Goal: Check status: Check status

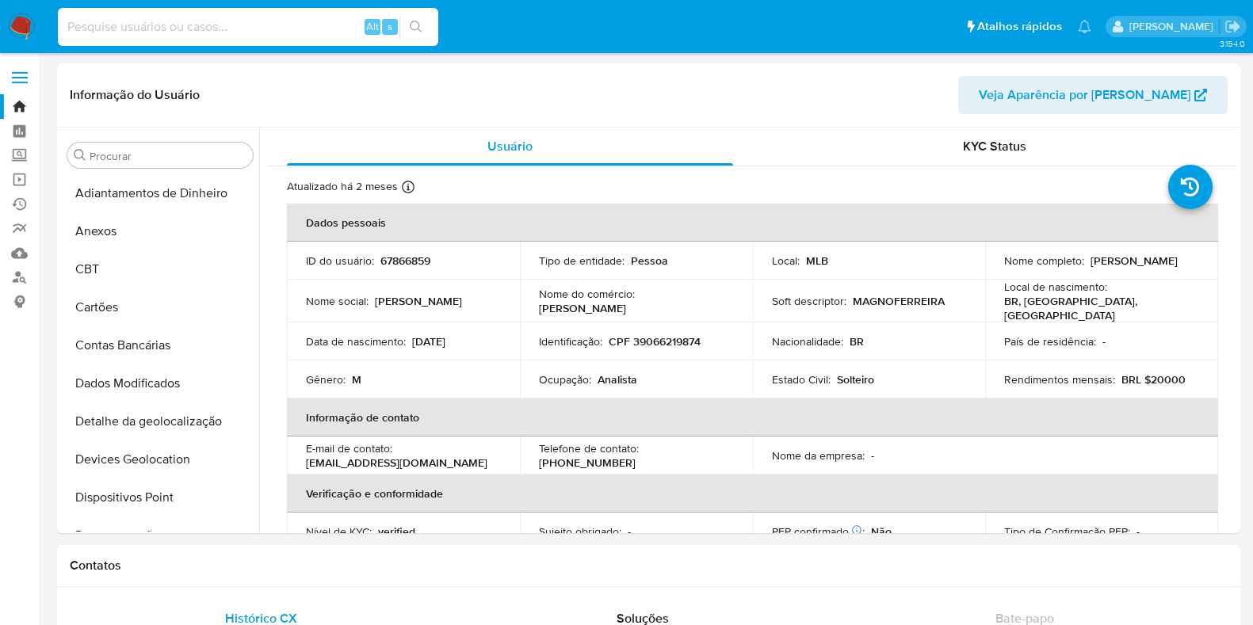
select select "10"
click at [222, 35] on input at bounding box center [248, 27] width 381 height 21
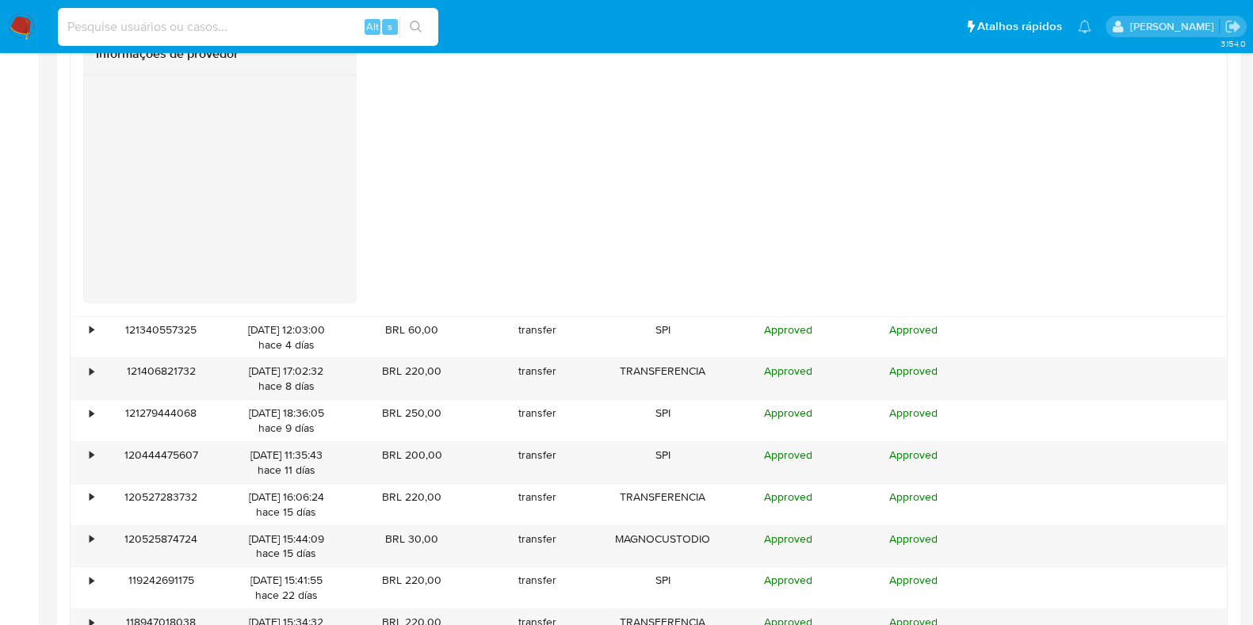
scroll to position [704, 0]
type input "shop_magno"
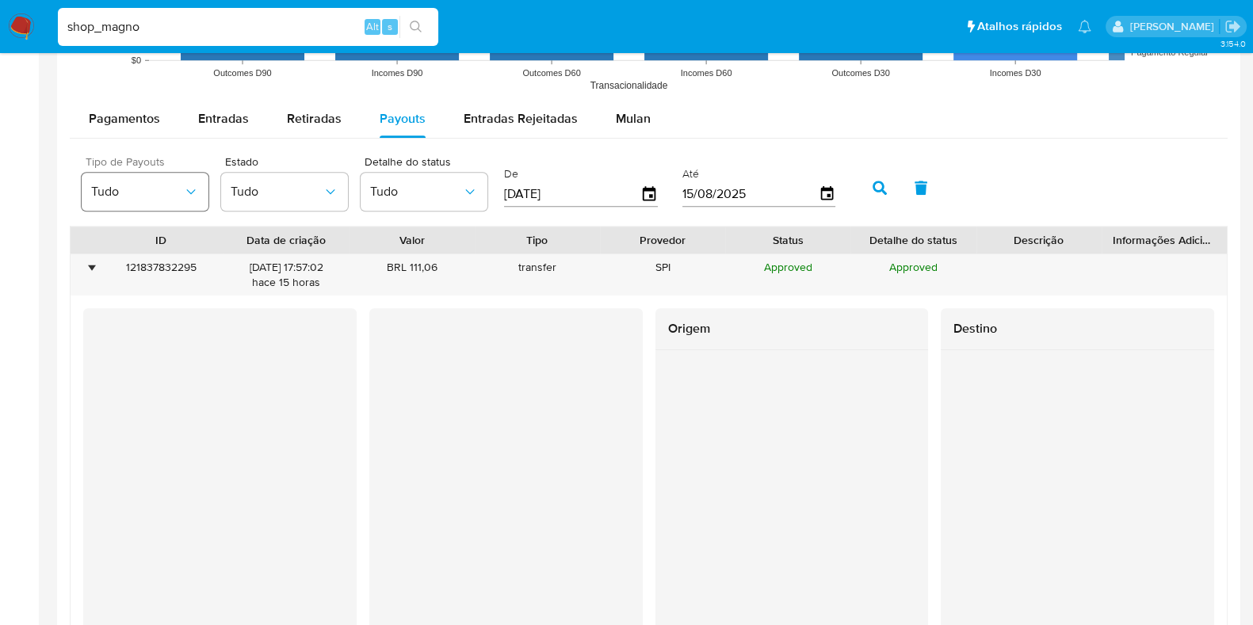
scroll to position [1248, 0]
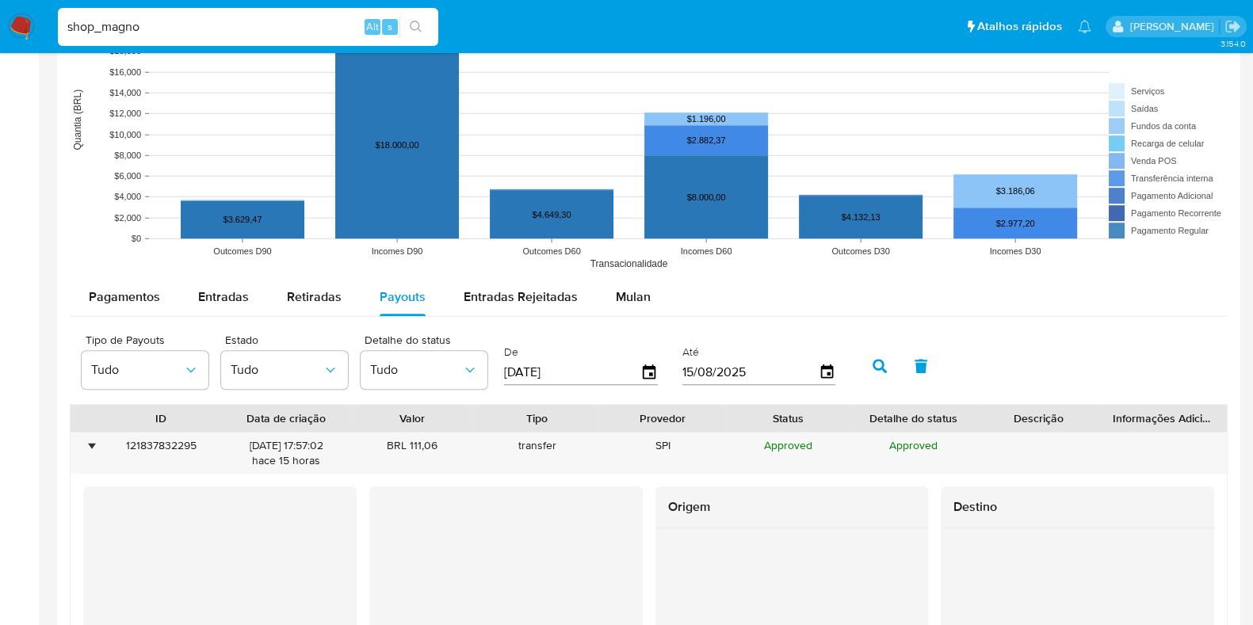
drag, startPoint x: 206, startPoint y: 10, endPoint x: 220, endPoint y: 23, distance: 19.1
click at [206, 10] on div "shop_magno Alt s" at bounding box center [248, 27] width 381 height 38
click at [226, 29] on input "shop_magno" at bounding box center [248, 27] width 381 height 21
click at [202, 291] on span "Entradas" at bounding box center [223, 297] width 51 height 18
select select "10"
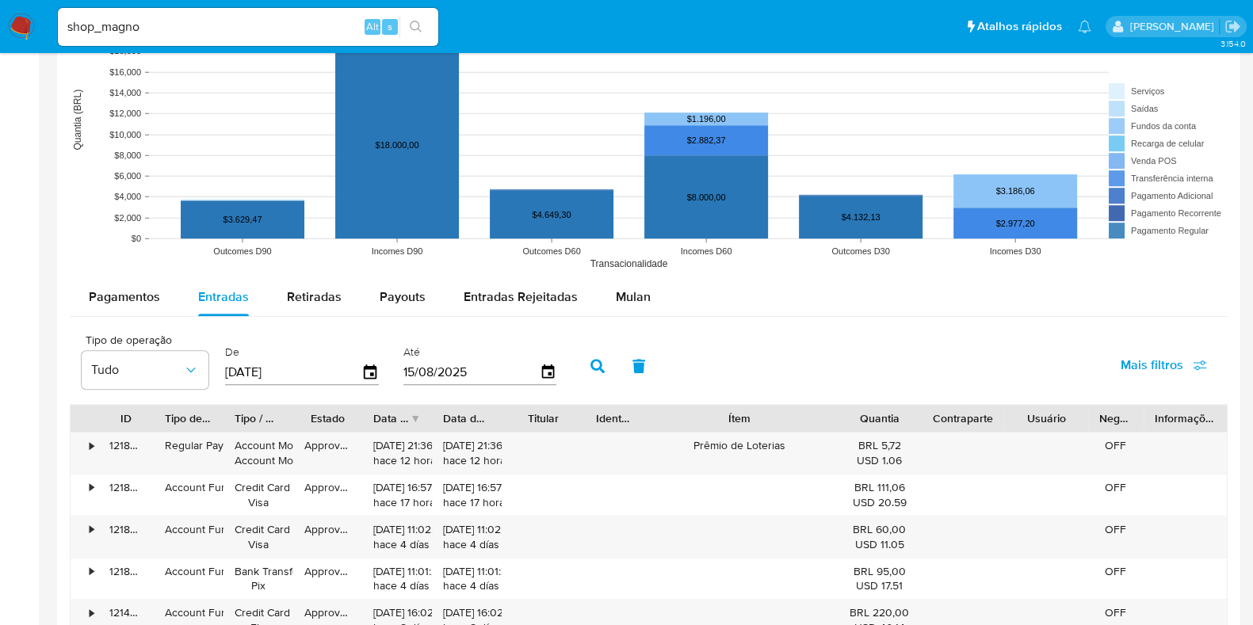
drag, startPoint x: 797, startPoint y: 416, endPoint x: 887, endPoint y: 410, distance: 90.6
click at [887, 410] on div "ID Tipo de operação Tipo / Método Estado Data de criação Data de aprovação Titu…" at bounding box center [649, 418] width 1157 height 27
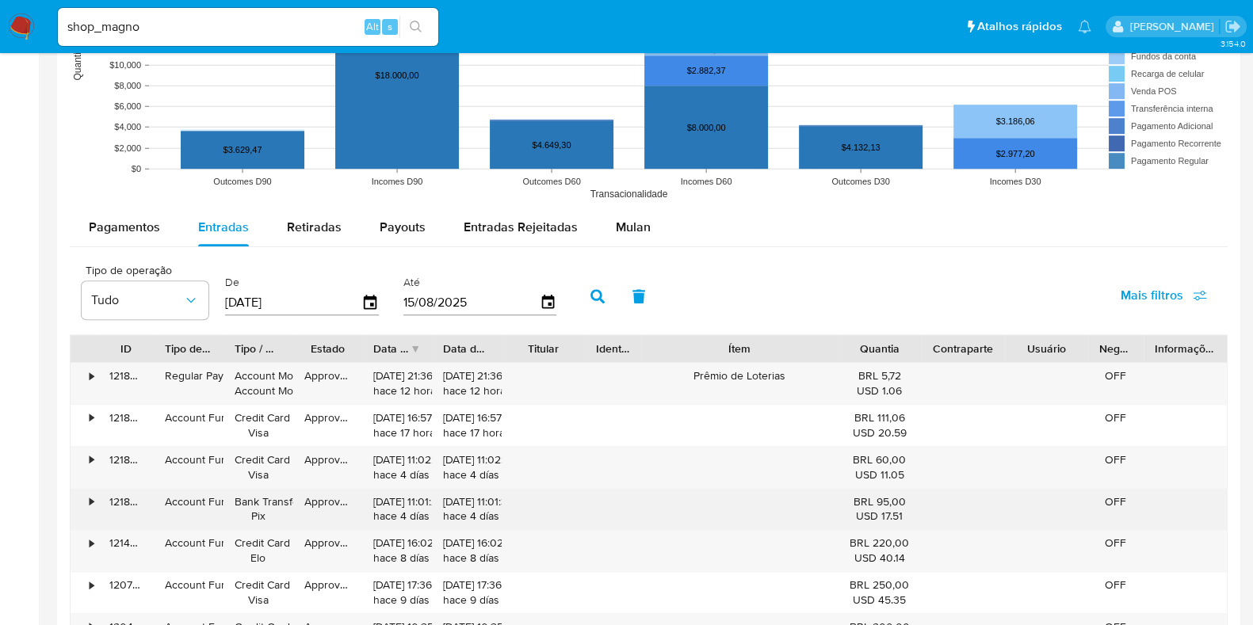
scroll to position [1422, 0]
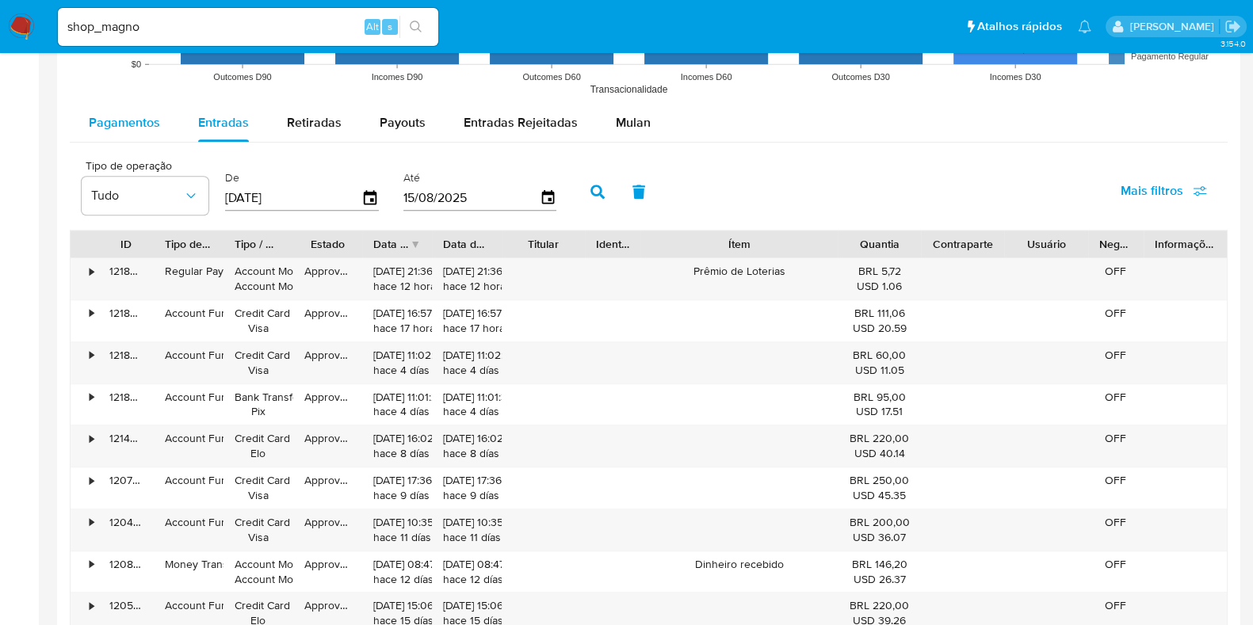
click at [128, 127] on span "Pagamentos" at bounding box center [124, 122] width 71 height 18
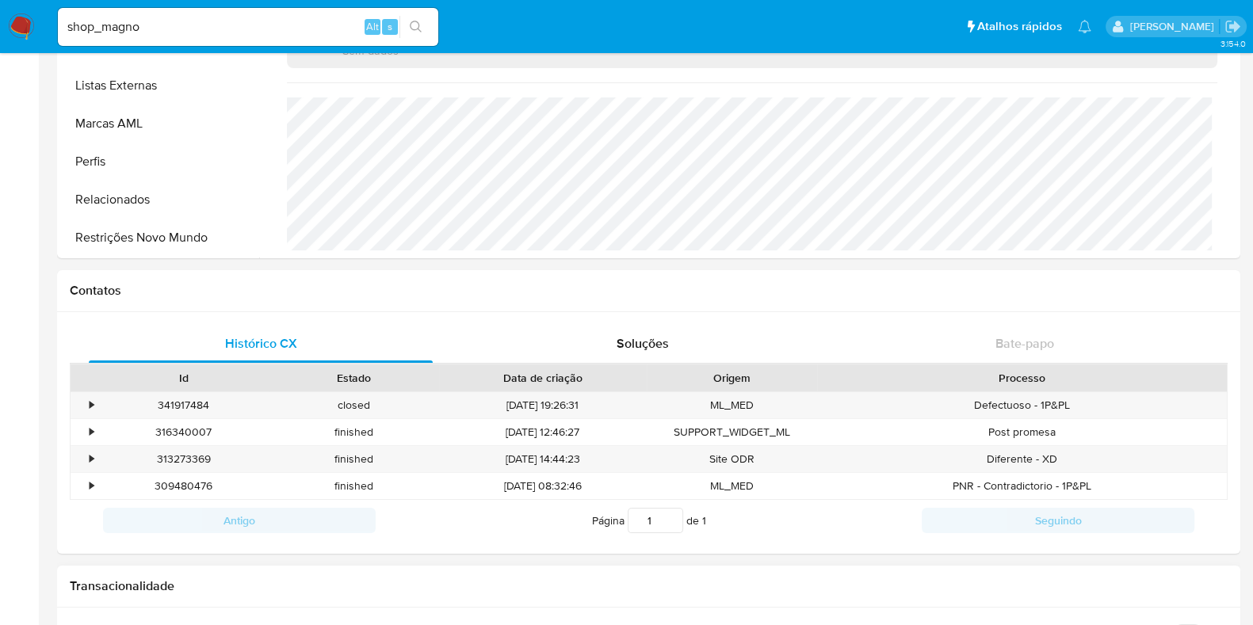
scroll to position [141, 0]
